Goal: Task Accomplishment & Management: Complete application form

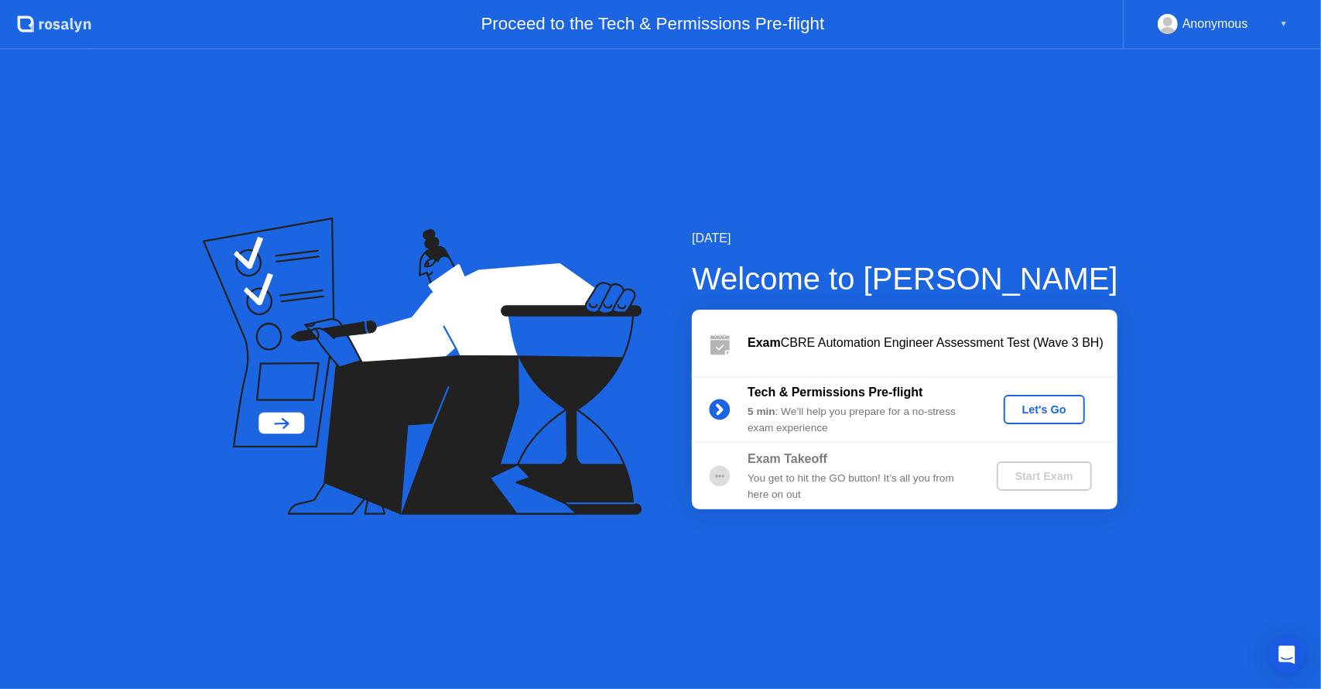
click at [1057, 408] on div "Let's Go" at bounding box center [1044, 409] width 69 height 12
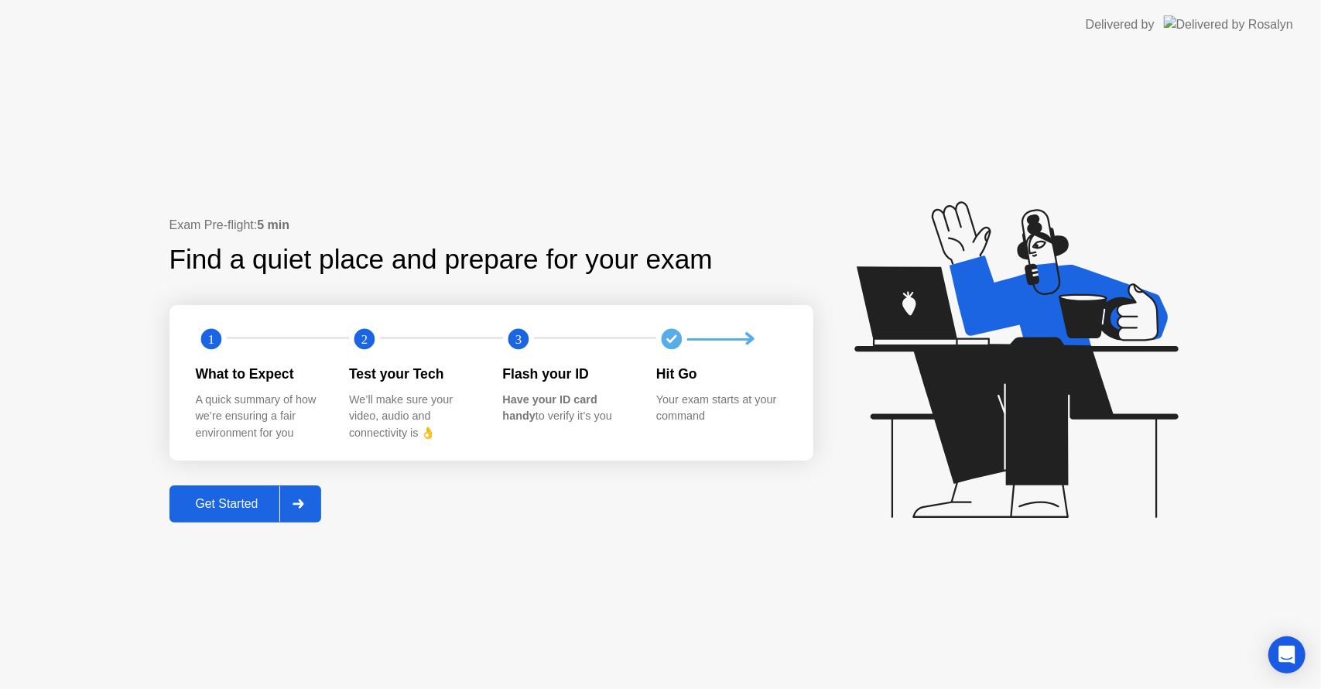
click at [208, 502] on div "Get Started" at bounding box center [227, 504] width 106 height 14
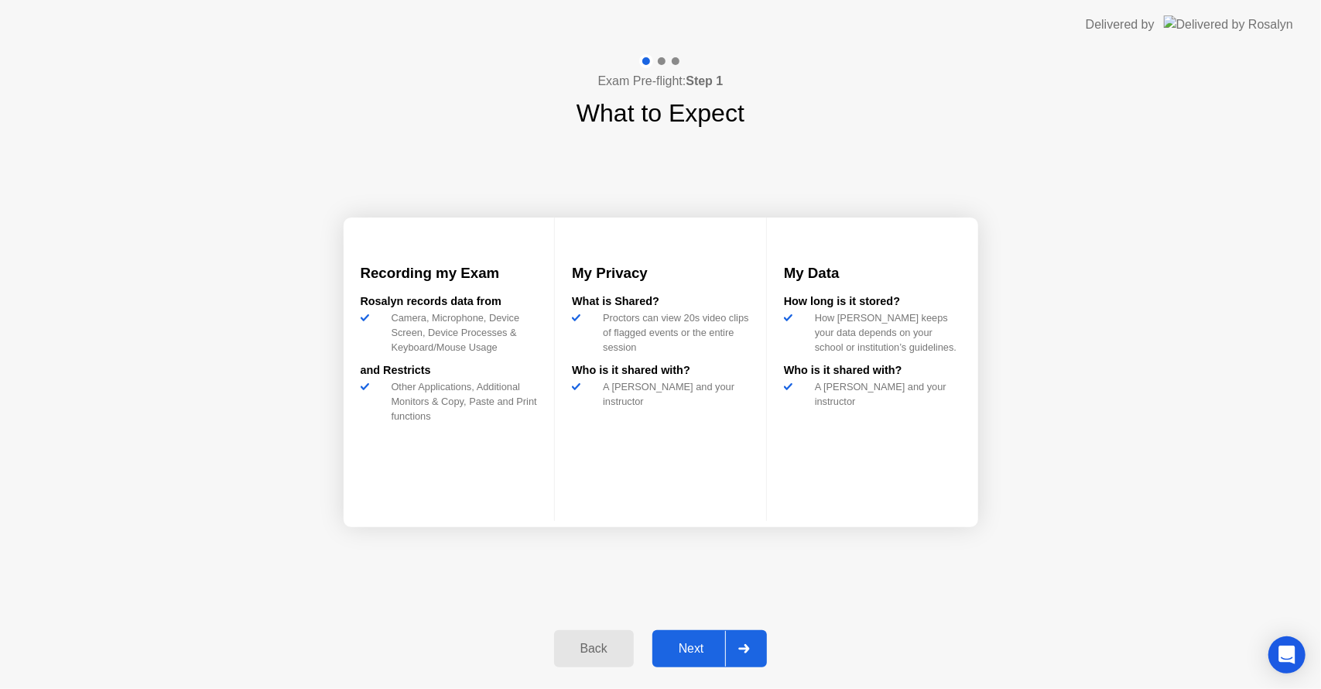
click at [692, 642] on div "Next" at bounding box center [691, 649] width 69 height 14
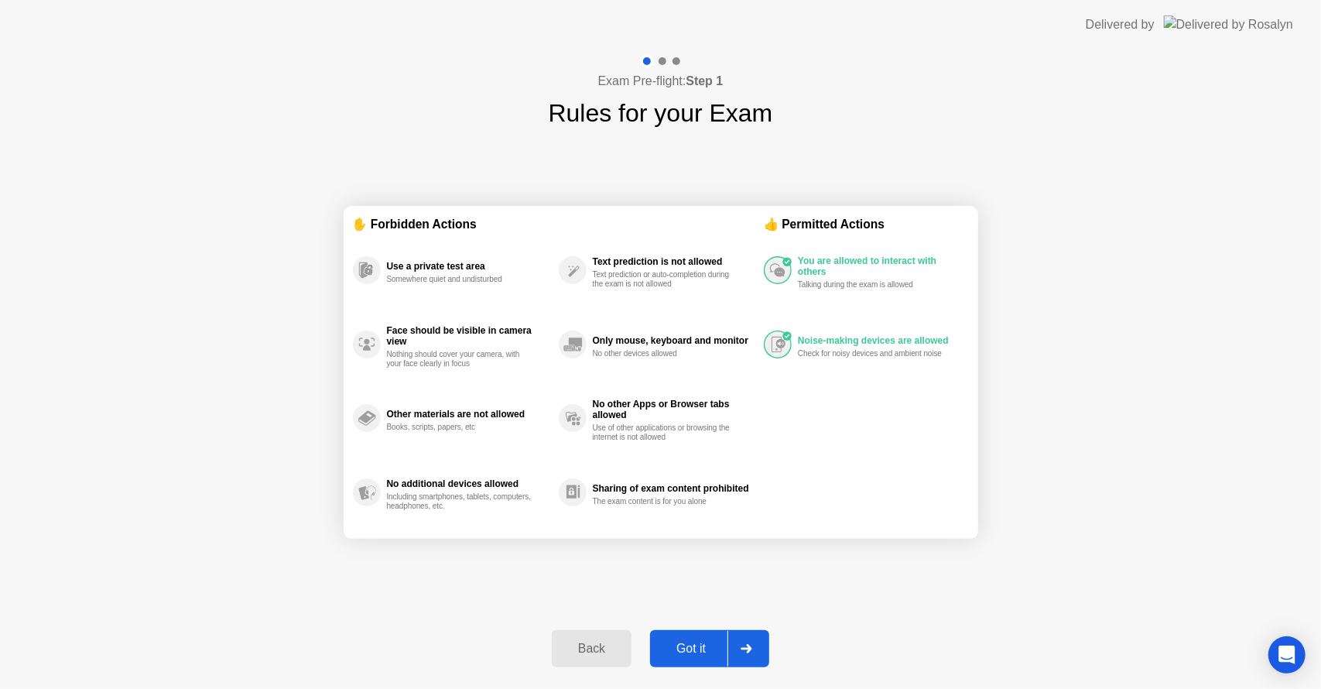
click at [708, 642] on div "Got it" at bounding box center [691, 649] width 73 height 14
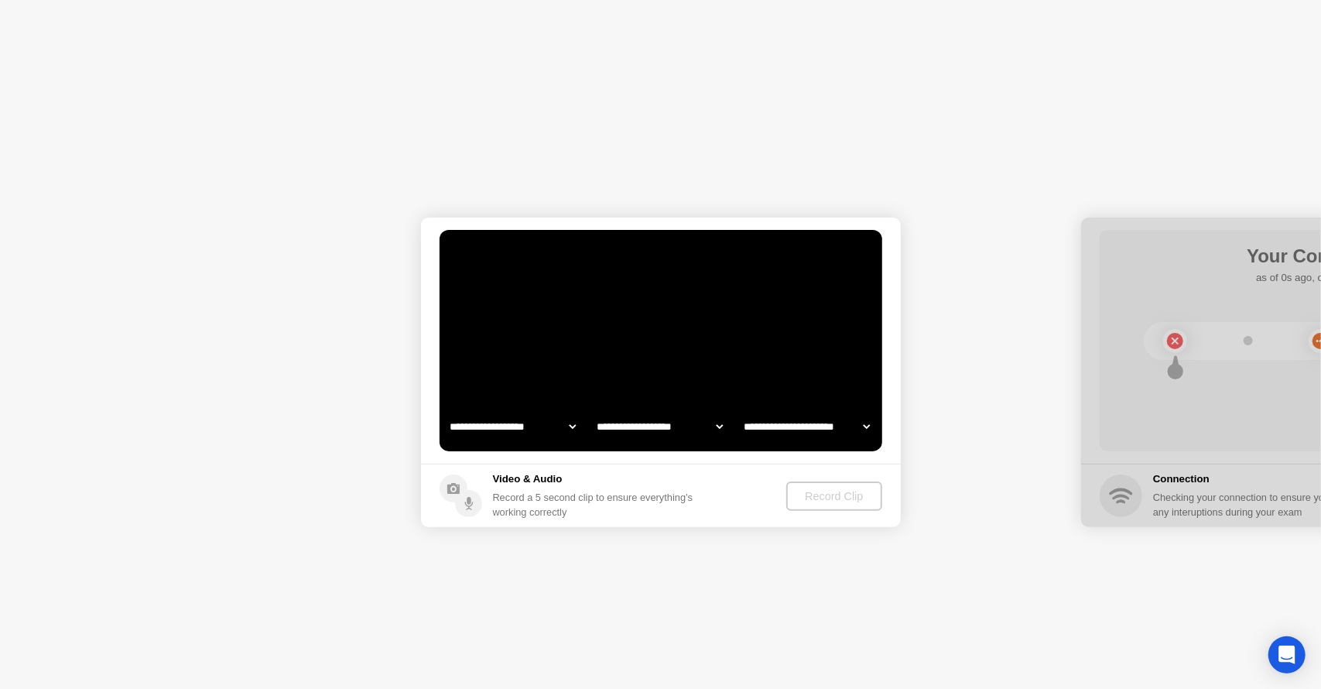
select select "**********"
select select "*******"
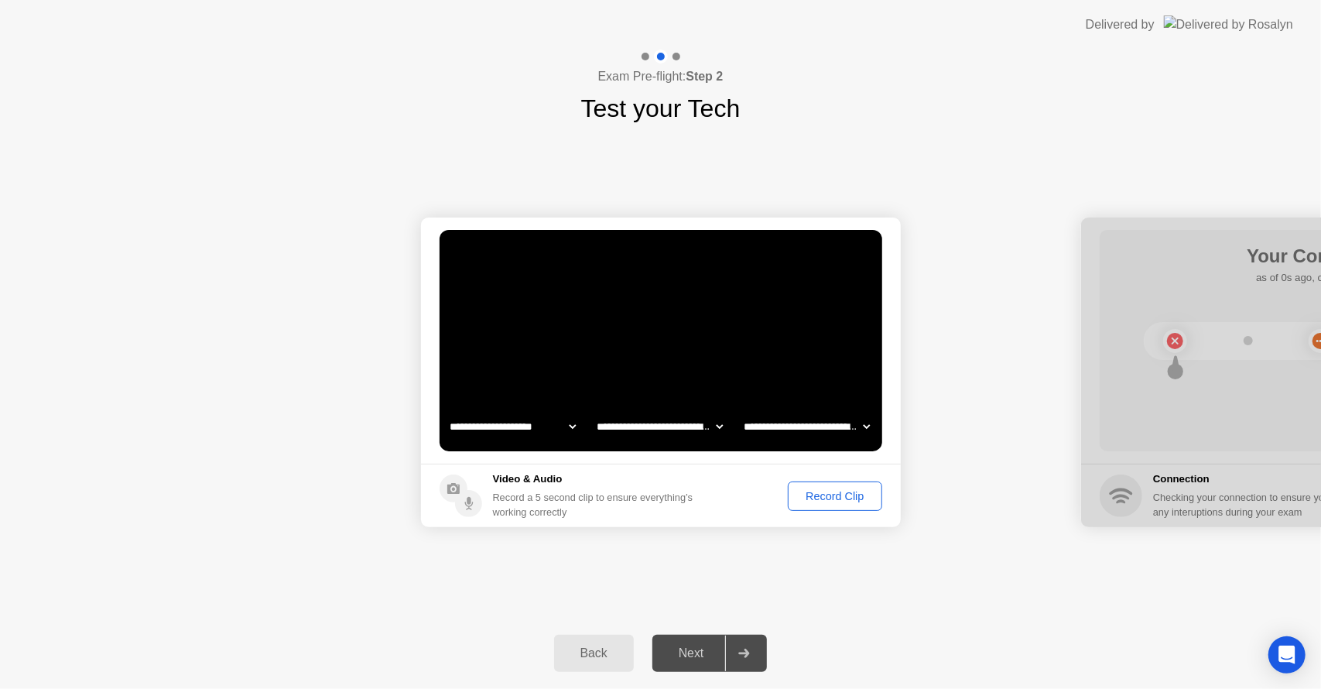
click at [848, 495] on div "Record Clip" at bounding box center [835, 496] width 83 height 12
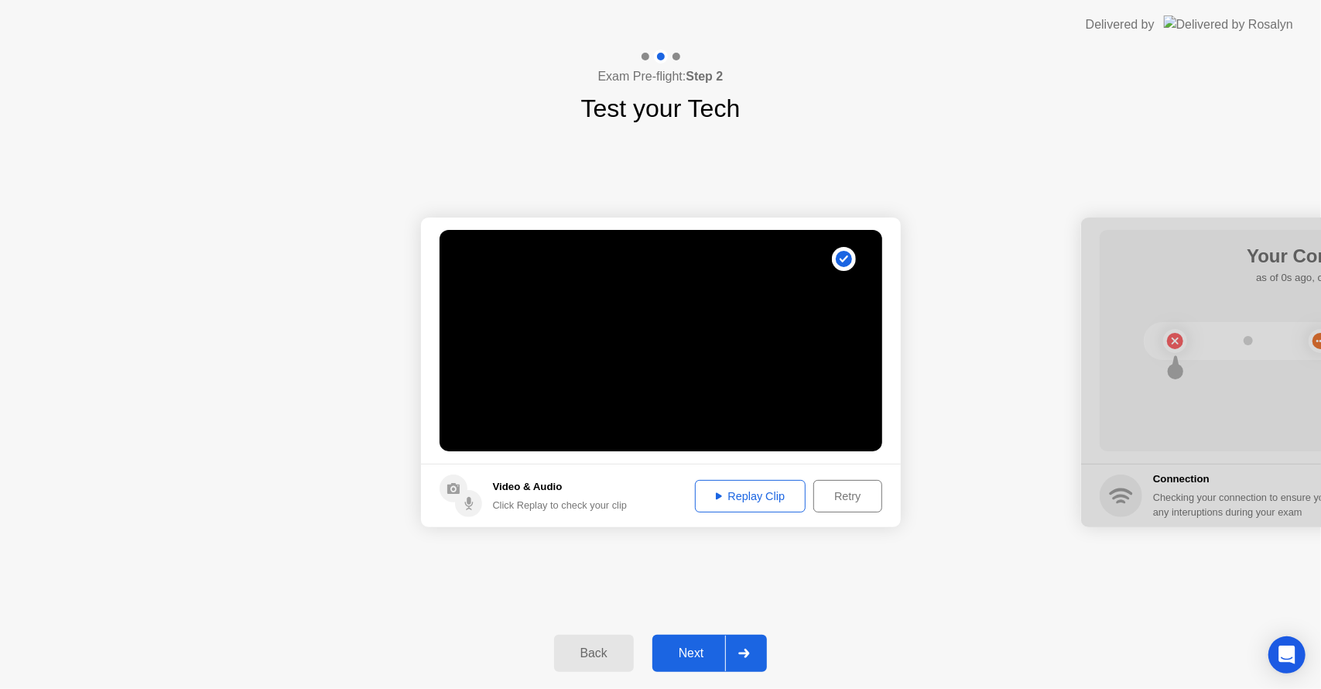
click at [756, 495] on div "Replay Clip" at bounding box center [751, 496] width 101 height 12
drag, startPoint x: 1243, startPoint y: 228, endPoint x: 1002, endPoint y: 261, distance: 243.7
click at [864, 497] on div "Retry" at bounding box center [847, 496] width 57 height 12
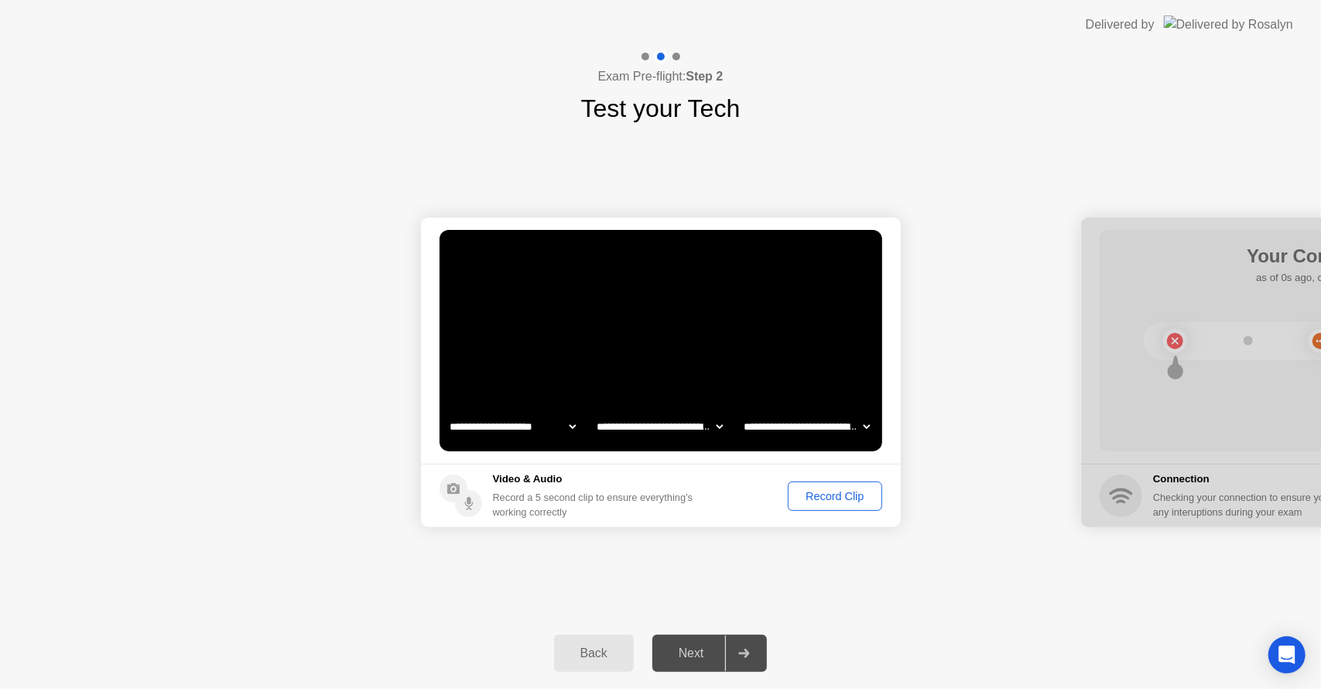
click at [870, 426] on select "**********" at bounding box center [807, 426] width 132 height 31
click at [830, 500] on div "Record Clip" at bounding box center [835, 496] width 83 height 12
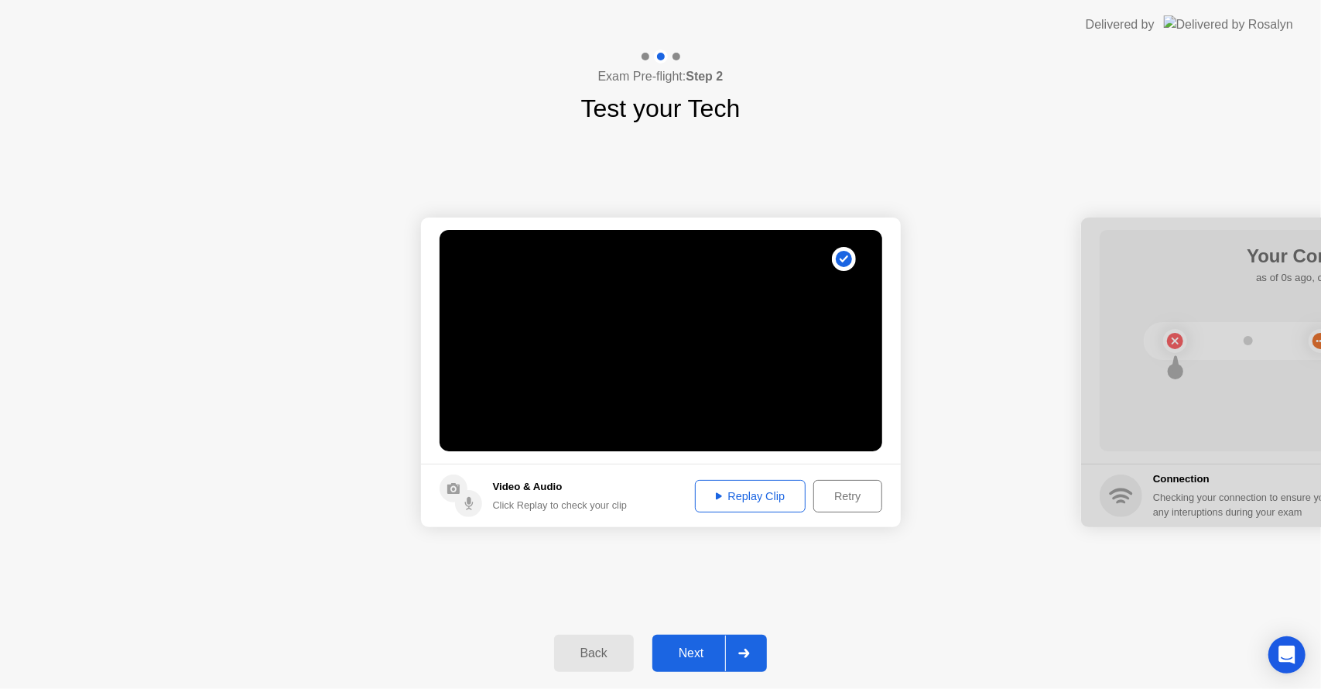
click at [844, 501] on div "Retry" at bounding box center [847, 496] width 57 height 12
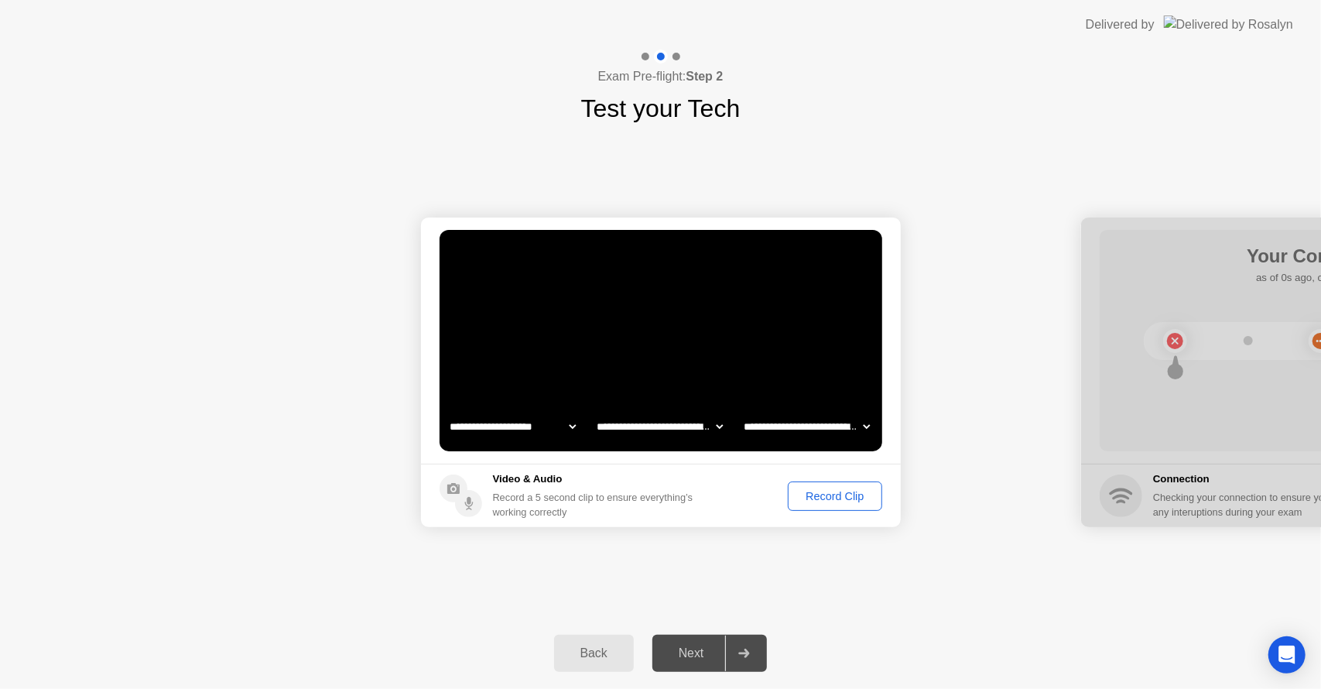
click at [632, 424] on select "**********" at bounding box center [660, 426] width 132 height 31
click at [510, 420] on select "**********" at bounding box center [513, 426] width 132 height 31
click at [825, 492] on div "Record Clip" at bounding box center [835, 496] width 83 height 12
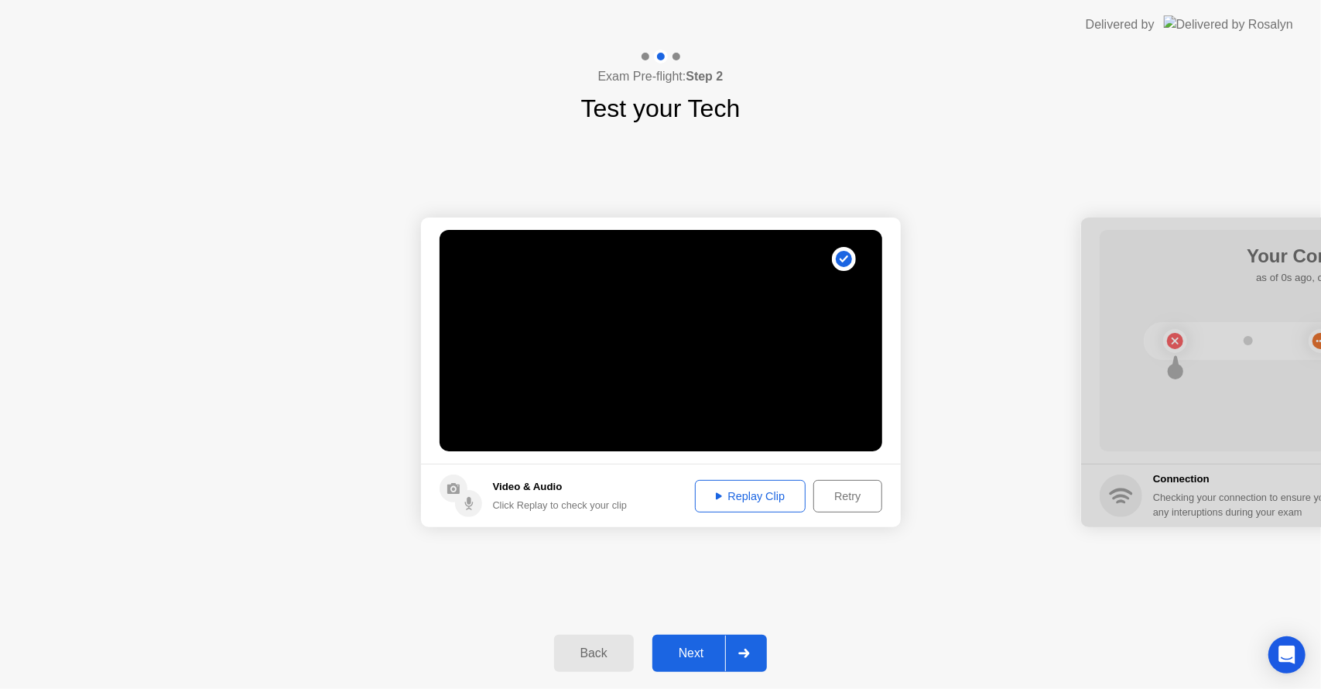
click at [735, 497] on div "Replay Clip" at bounding box center [751, 496] width 101 height 12
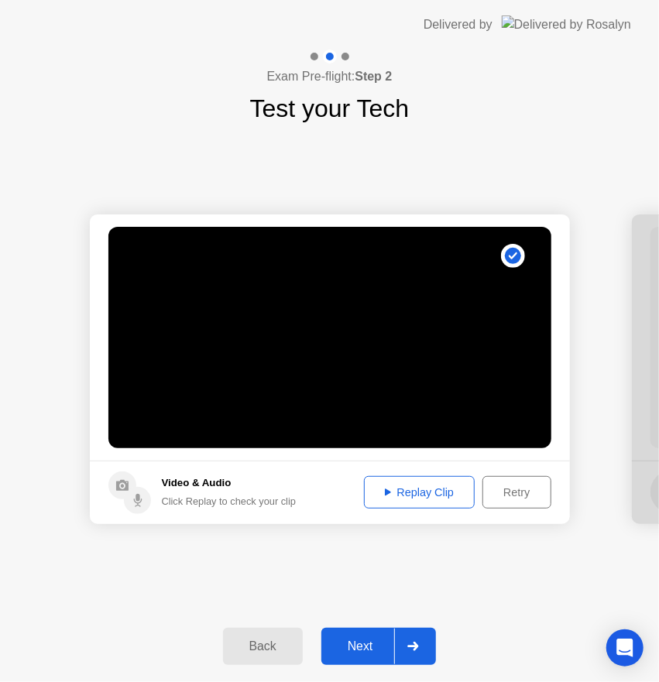
click at [410, 495] on div "Replay Clip" at bounding box center [419, 492] width 101 height 12
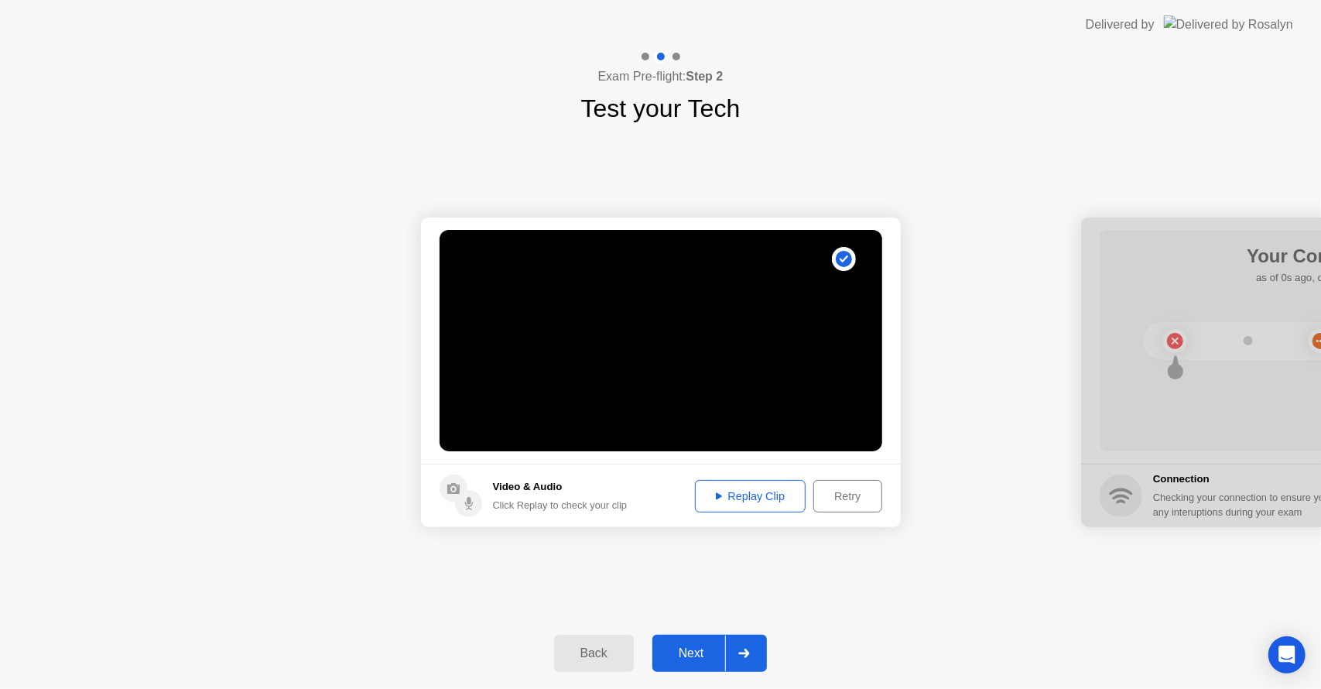
click at [686, 647] on div "Next" at bounding box center [691, 653] width 69 height 14
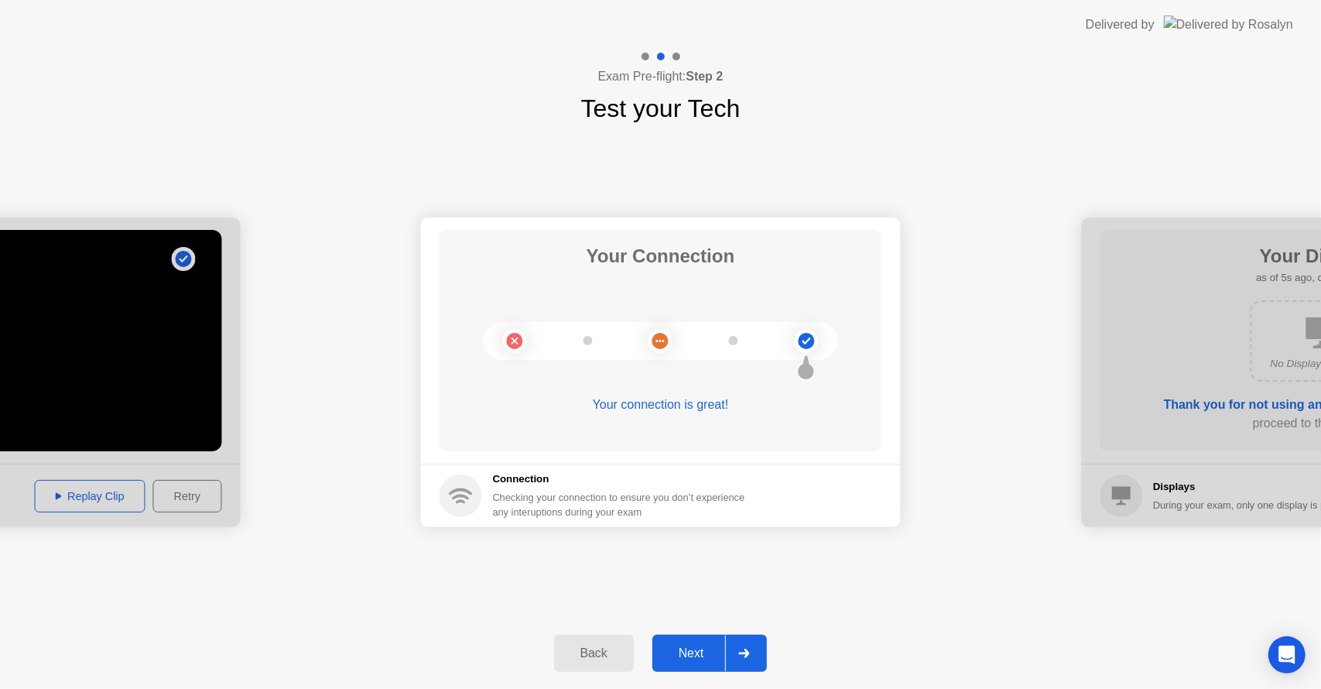
click at [691, 653] on div "Next" at bounding box center [691, 653] width 69 height 14
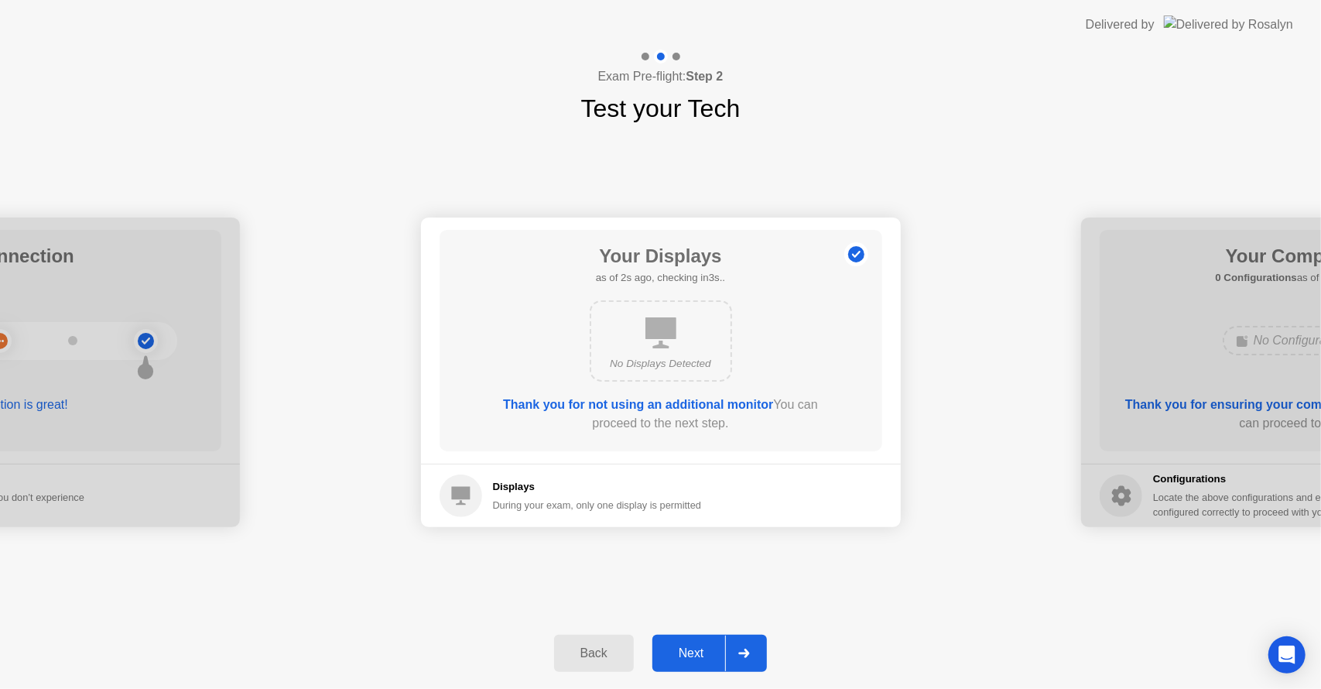
click at [691, 653] on div "Next" at bounding box center [691, 653] width 69 height 14
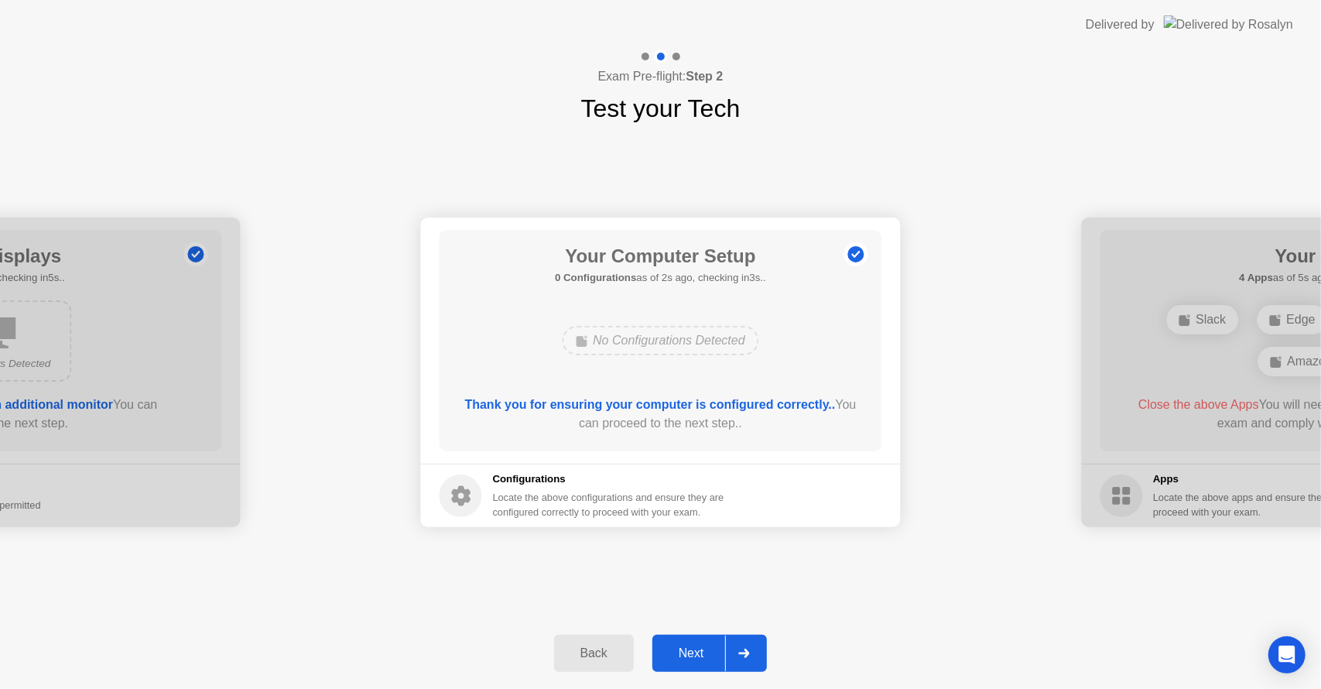
click at [683, 649] on div "Next" at bounding box center [691, 653] width 69 height 14
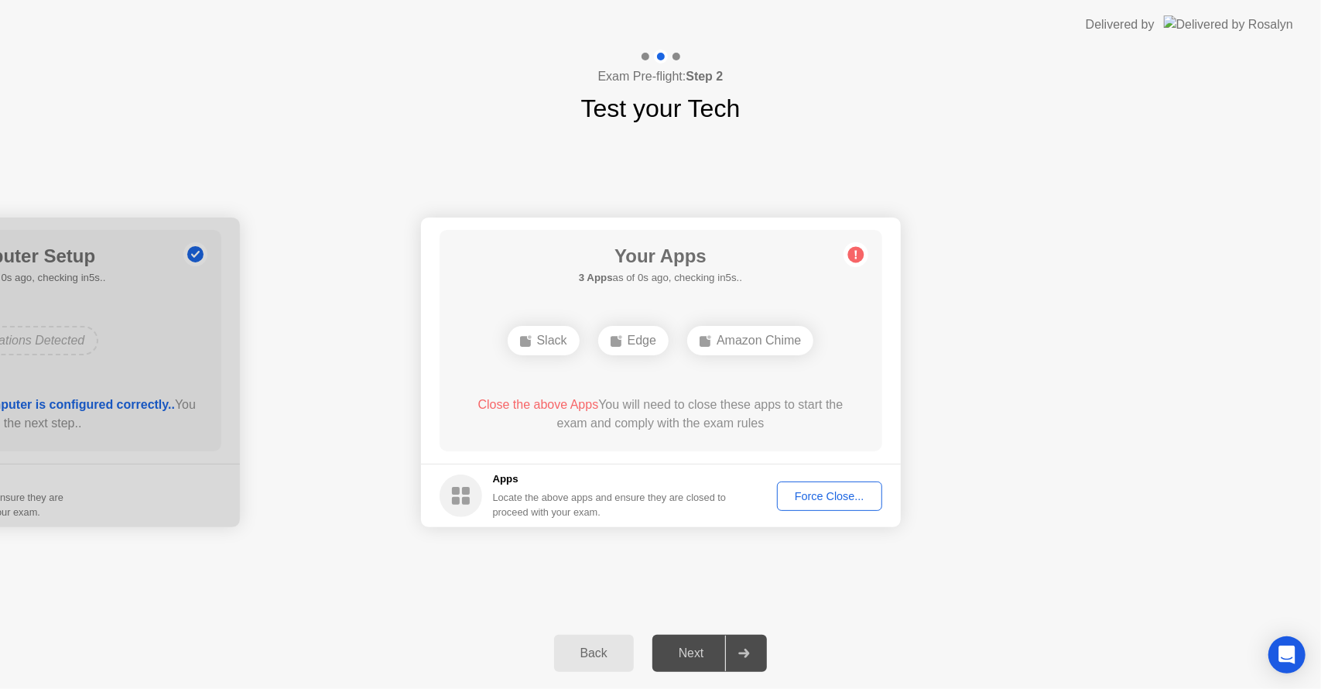
click at [821, 496] on div "Force Close..." at bounding box center [830, 496] width 94 height 12
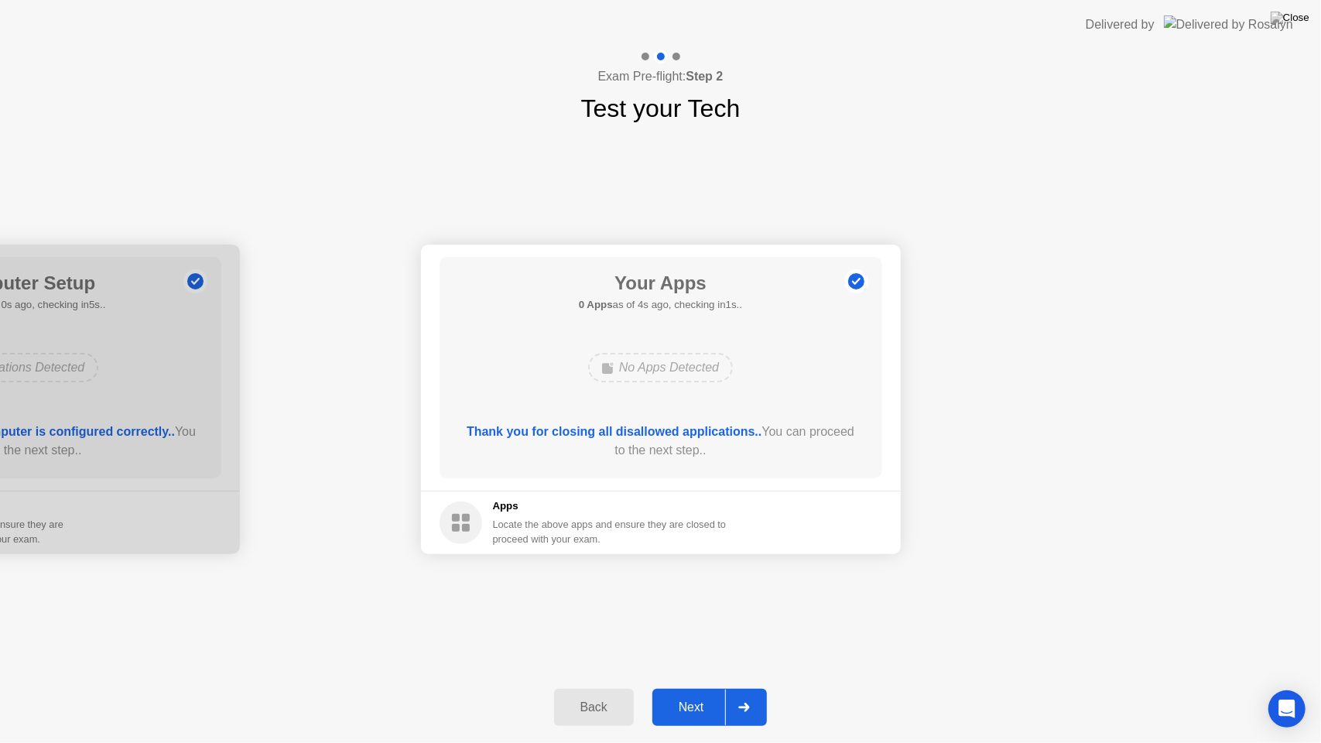
click at [678, 688] on div "Next" at bounding box center [691, 708] width 69 height 14
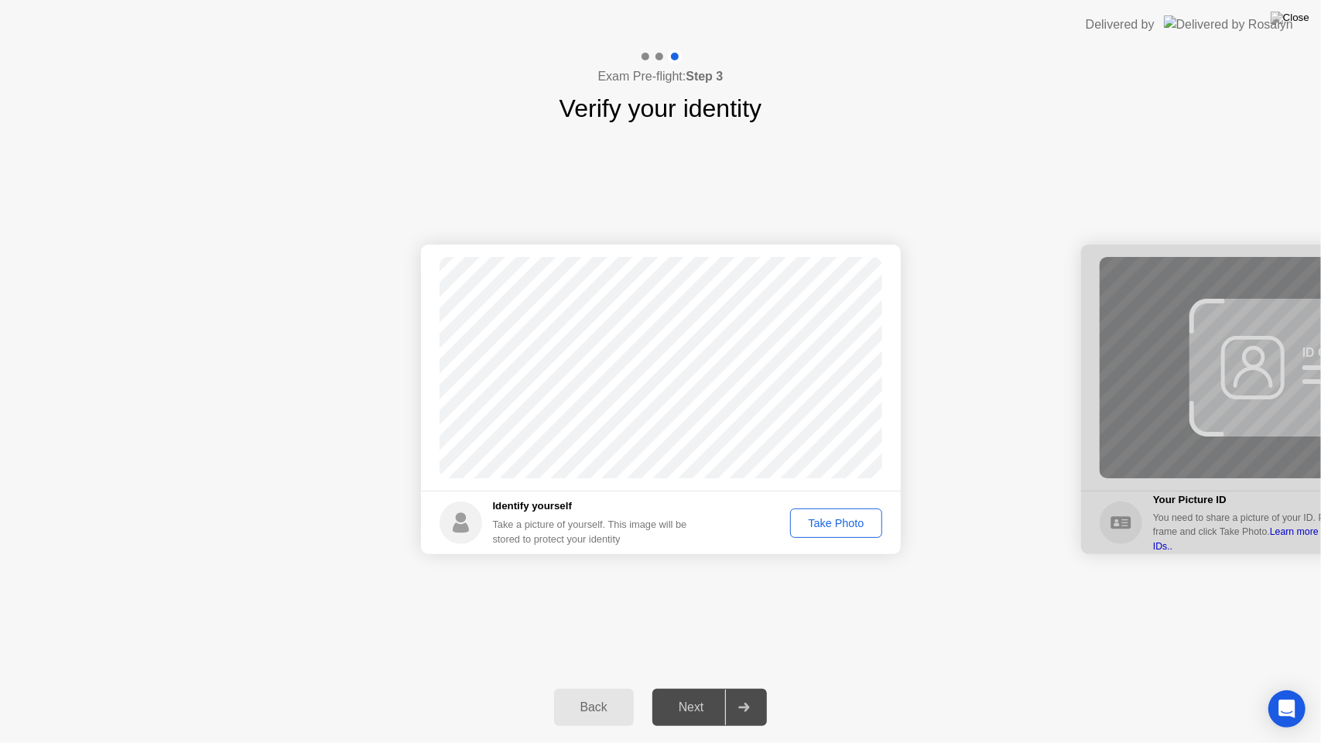
click at [853, 524] on div "Take Photo" at bounding box center [836, 523] width 81 height 12
click at [683, 688] on div "Next" at bounding box center [691, 708] width 69 height 14
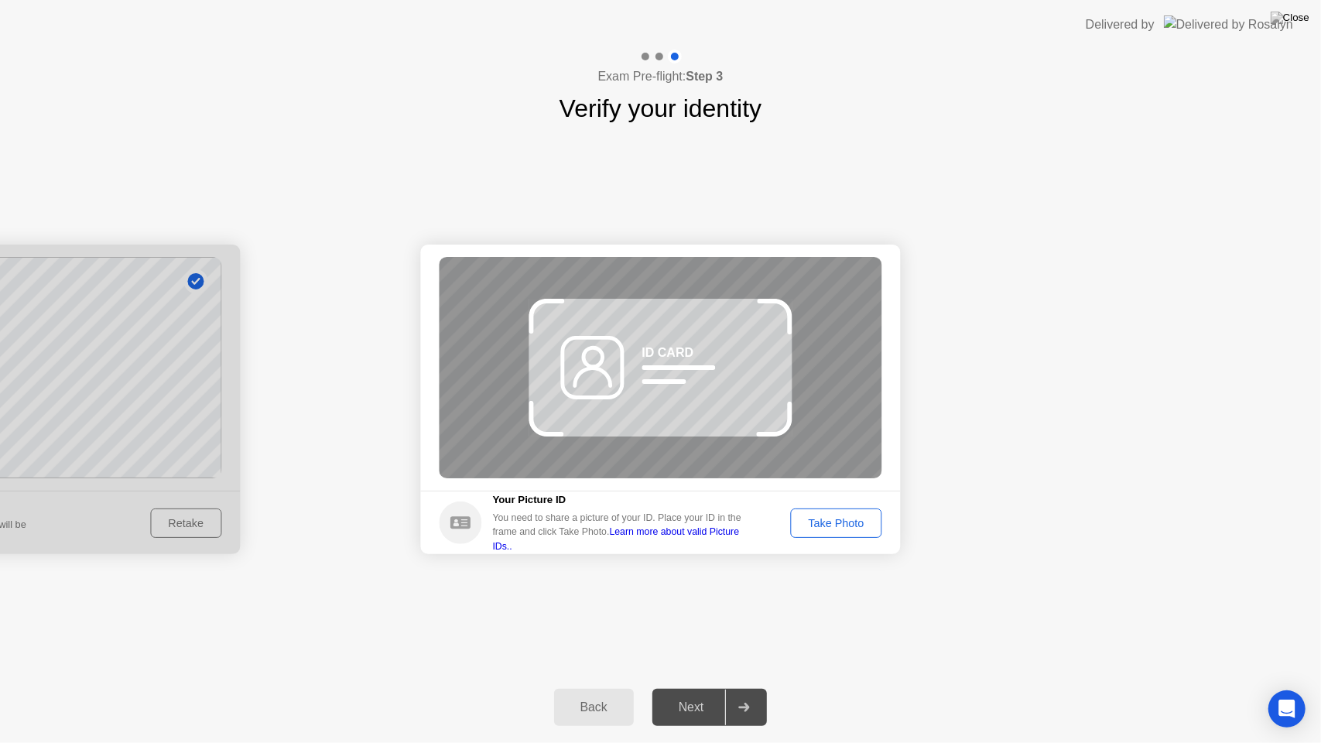
drag, startPoint x: 769, startPoint y: 323, endPoint x: 801, endPoint y: 324, distance: 32.6
click at [801, 324] on div "ID CARD" at bounding box center [661, 367] width 443 height 221
drag, startPoint x: 845, startPoint y: 335, endPoint x: 786, endPoint y: 418, distance: 101.6
click at [786, 418] on div "ID CARD" at bounding box center [661, 367] width 443 height 221
drag, startPoint x: 675, startPoint y: 365, endPoint x: 607, endPoint y: 382, distance: 70.2
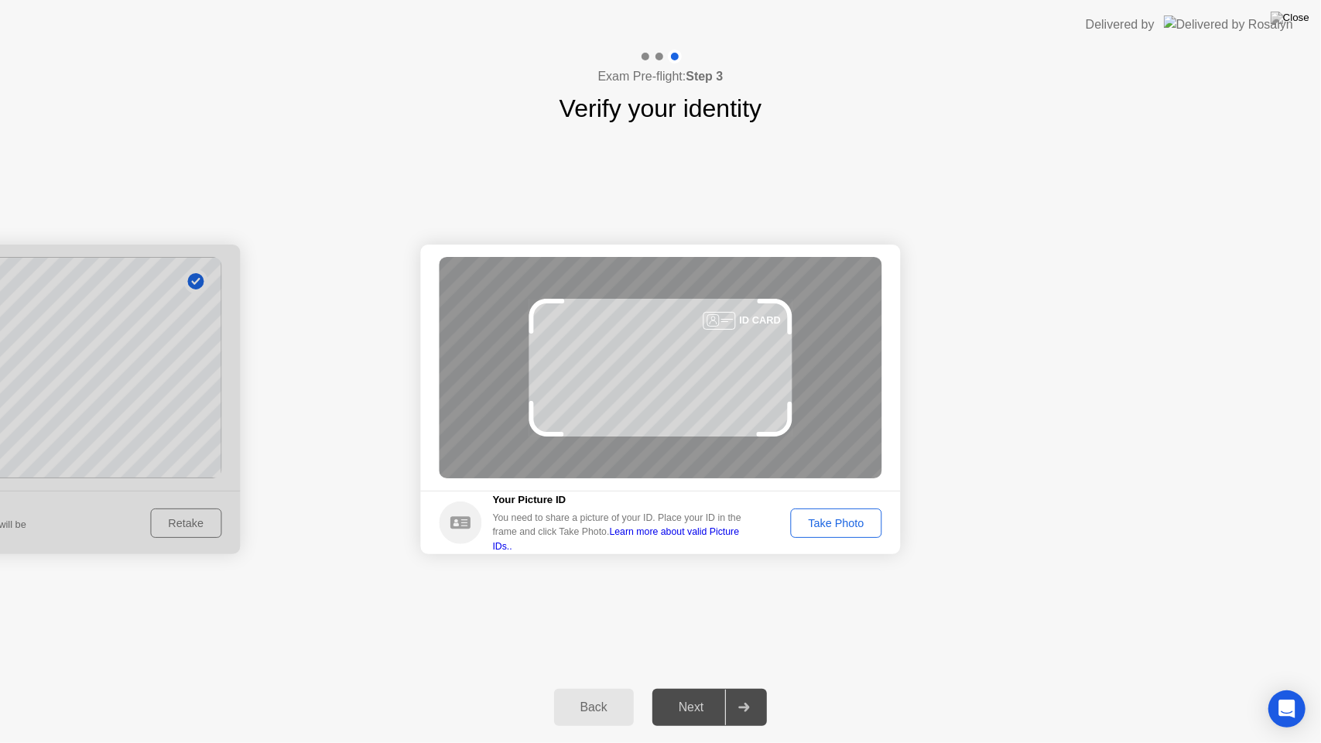
click at [607, 382] on div "ID CARD" at bounding box center [661, 367] width 443 height 221
drag, startPoint x: 537, startPoint y: 430, endPoint x: 581, endPoint y: 393, distance: 56.6
click at [581, 393] on div "ID CARD" at bounding box center [661, 367] width 443 height 221
click at [837, 519] on div "Take Photo" at bounding box center [836, 523] width 81 height 12
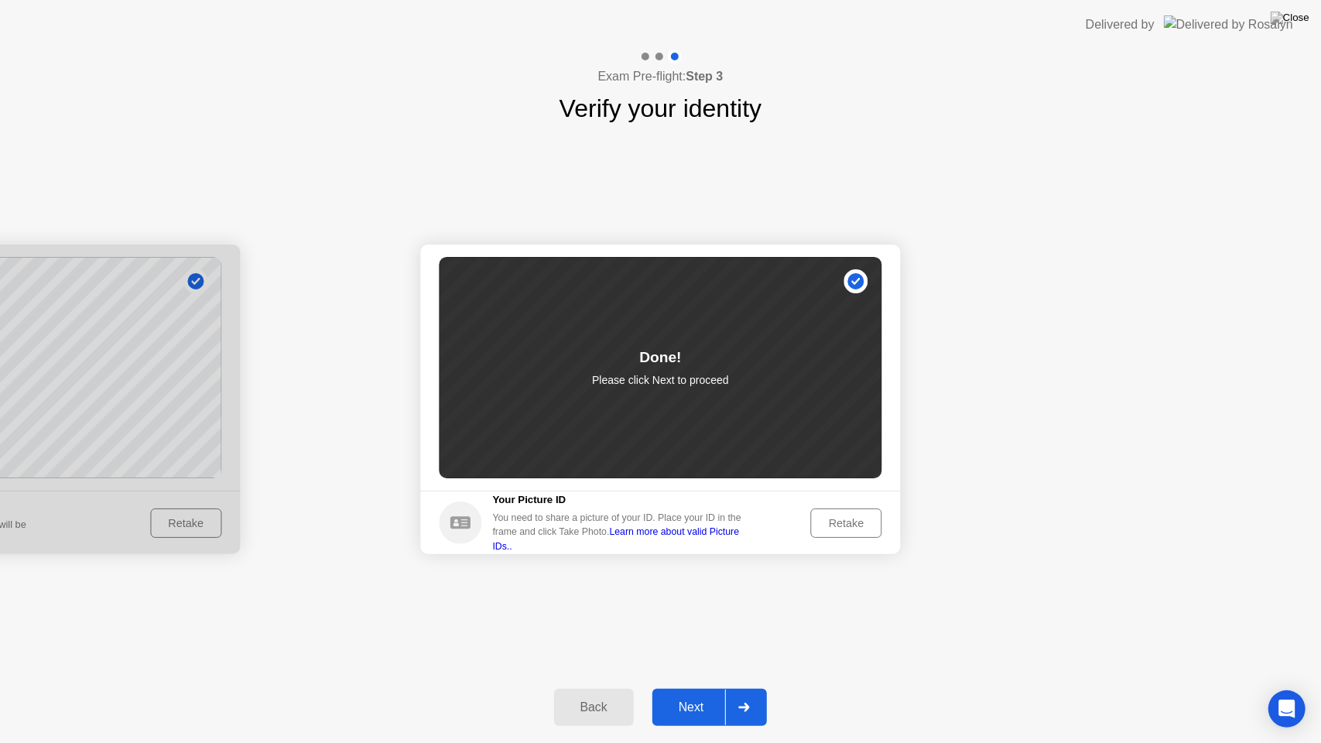
click at [689, 688] on div "Next" at bounding box center [691, 708] width 69 height 14
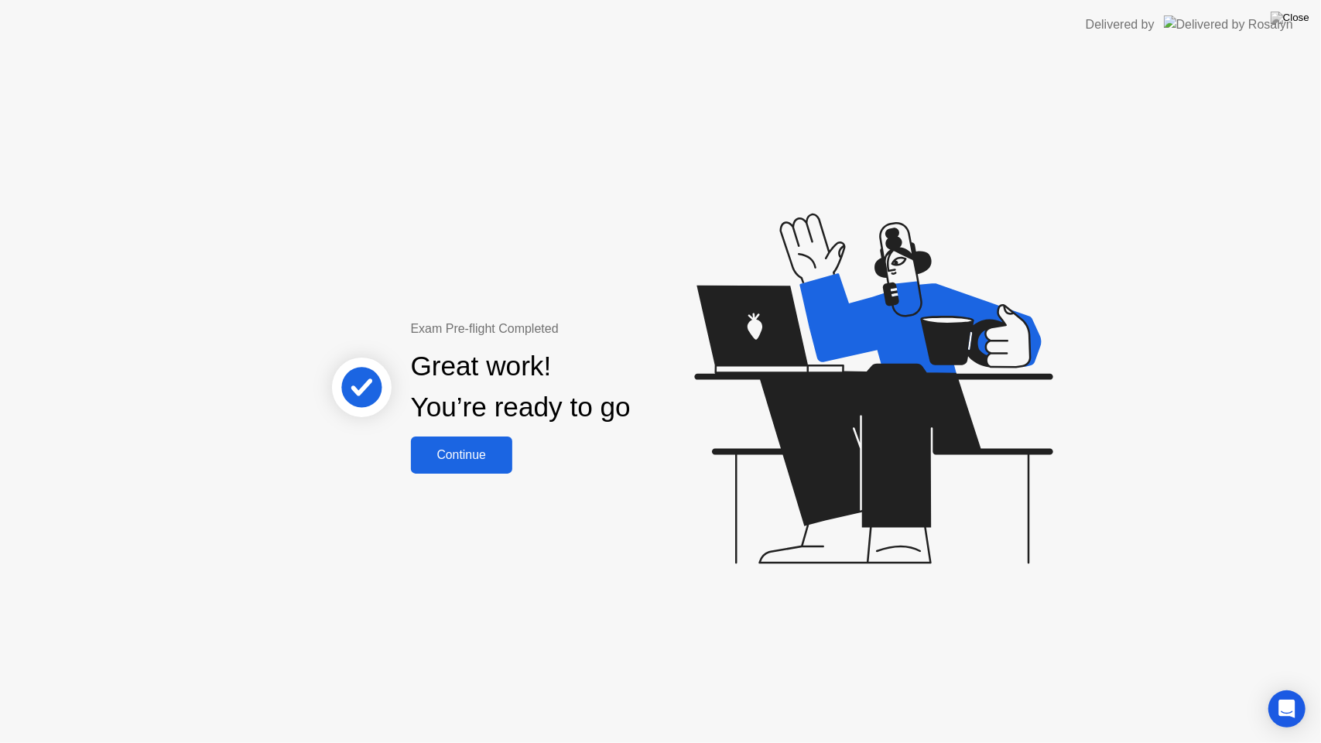
click at [457, 461] on div "Continue" at bounding box center [462, 455] width 92 height 14
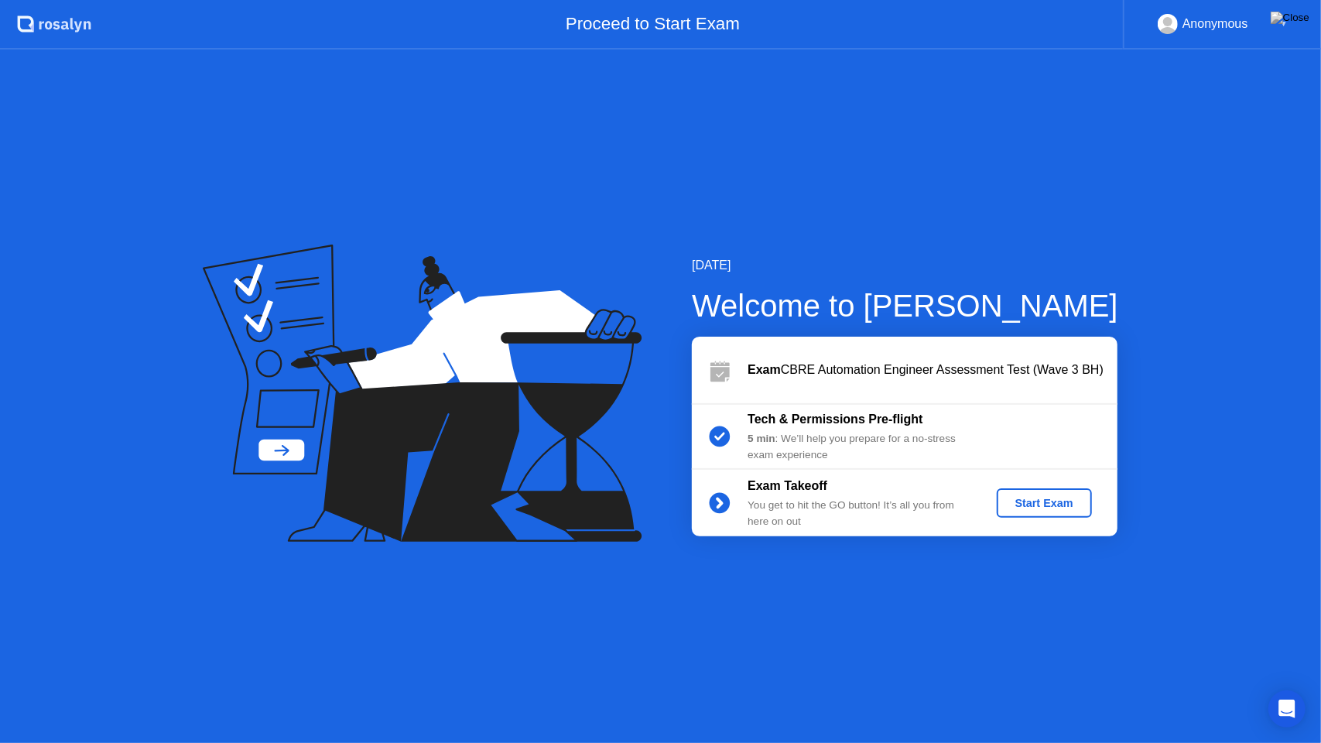
click at [1056, 502] on div "Start Exam" at bounding box center [1044, 503] width 83 height 12
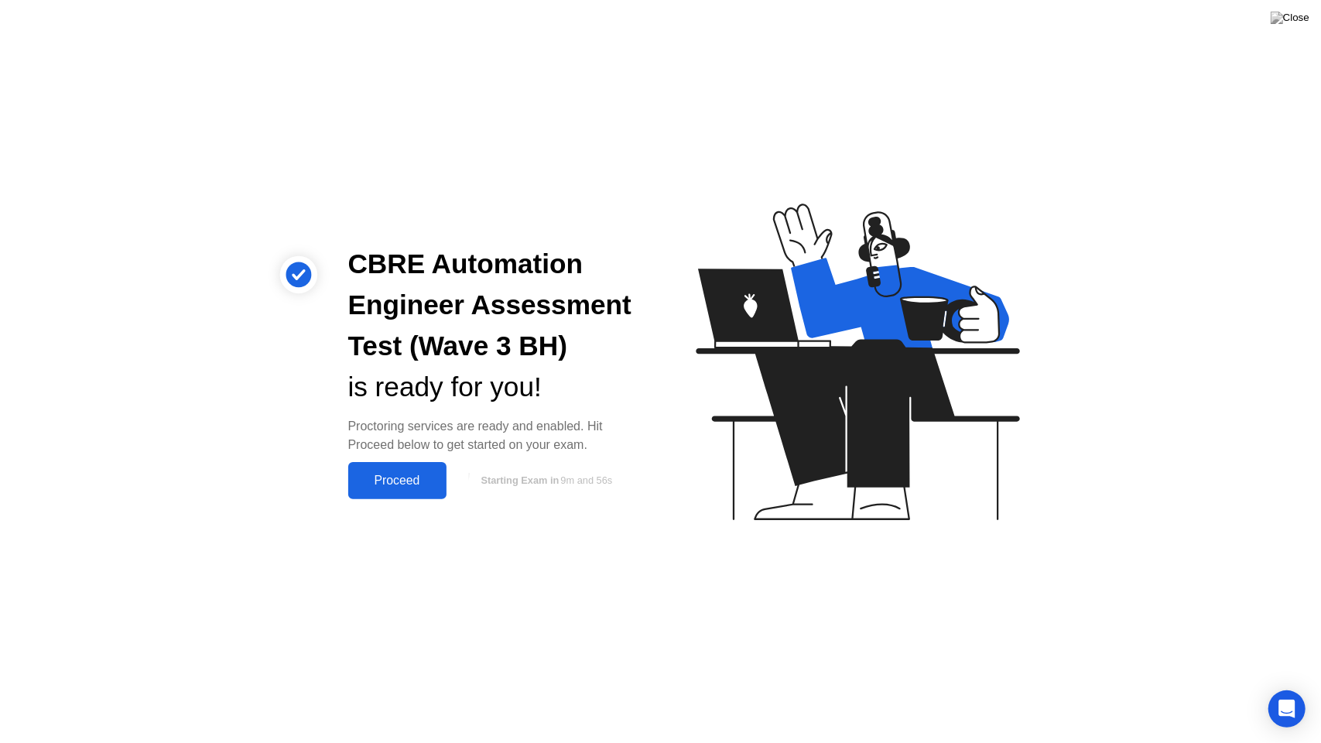
click at [399, 477] on div "Proceed" at bounding box center [397, 481] width 89 height 14
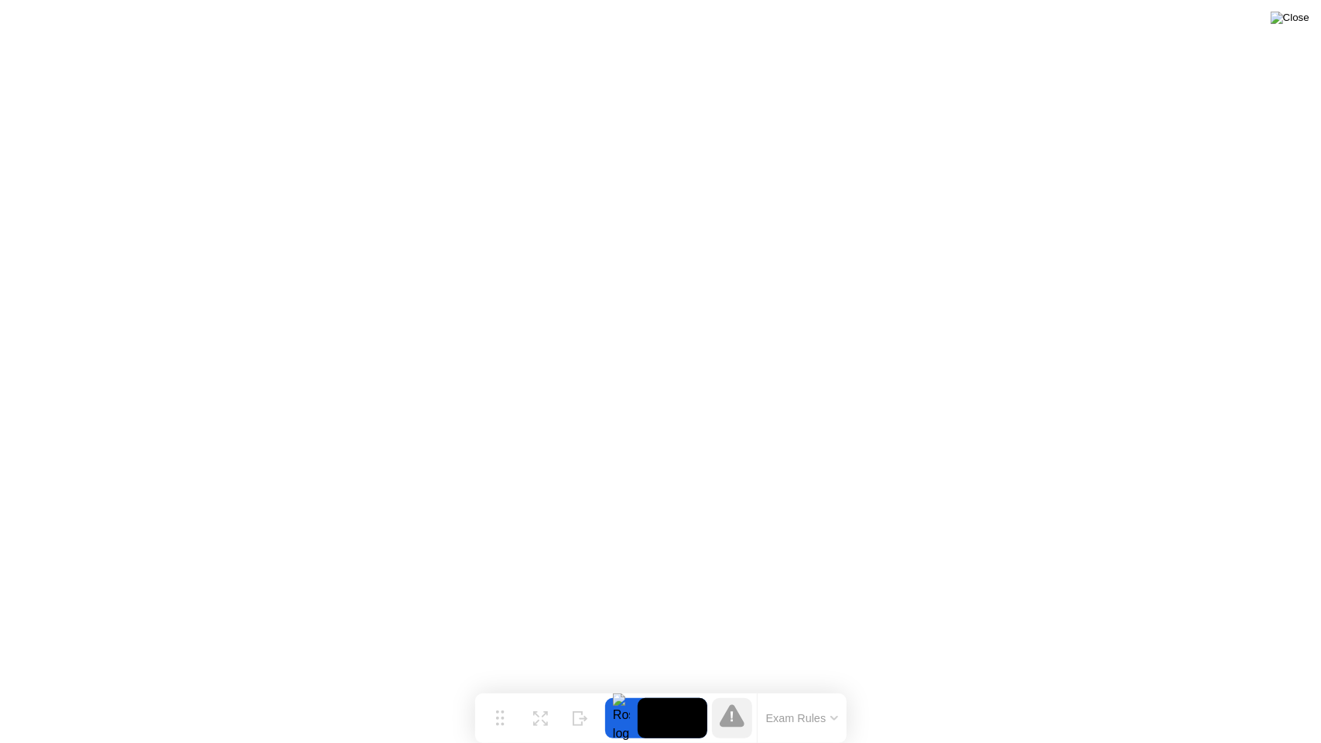
click at [1303, 21] on img at bounding box center [1290, 18] width 39 height 12
